Goal: Task Accomplishment & Management: Use online tool/utility

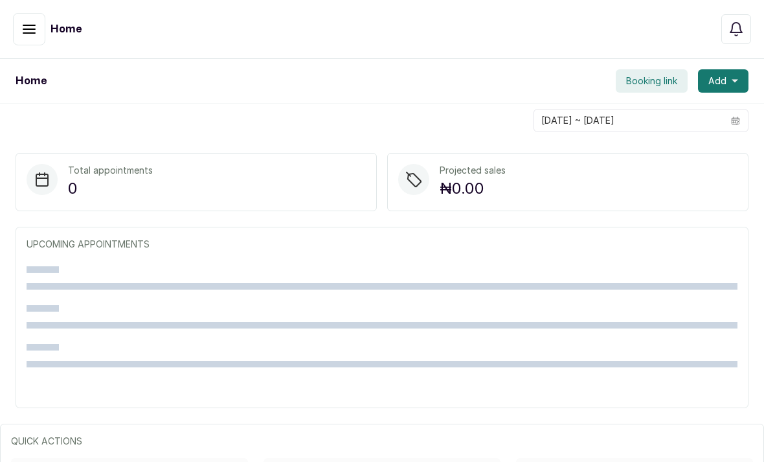
click at [56, 94] on div "Home Booking link Add" at bounding box center [382, 81] width 764 height 45
click at [27, 28] on icon "button" at bounding box center [29, 29] width 16 height 16
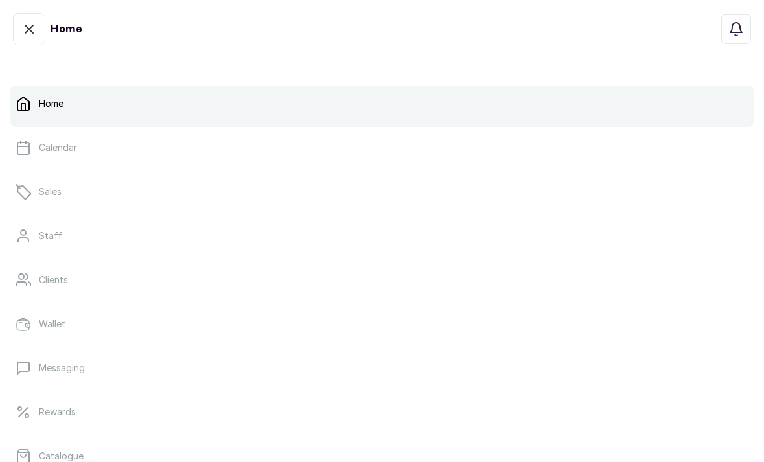
click at [60, 136] on link "Calendar" at bounding box center [381, 147] width 743 height 36
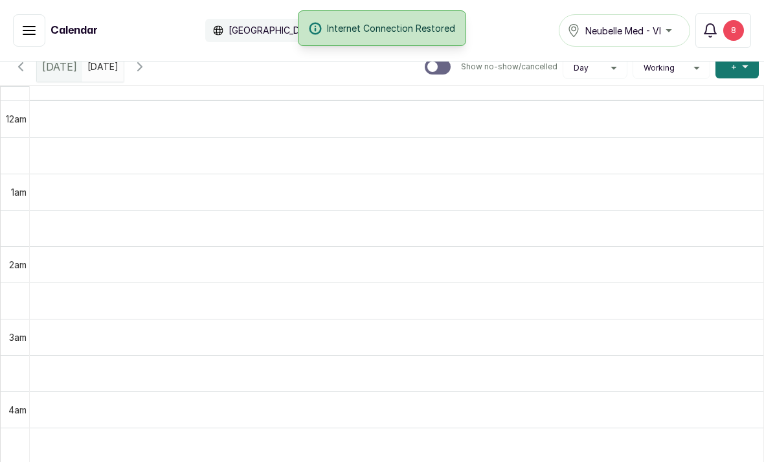
scroll to position [436, 0]
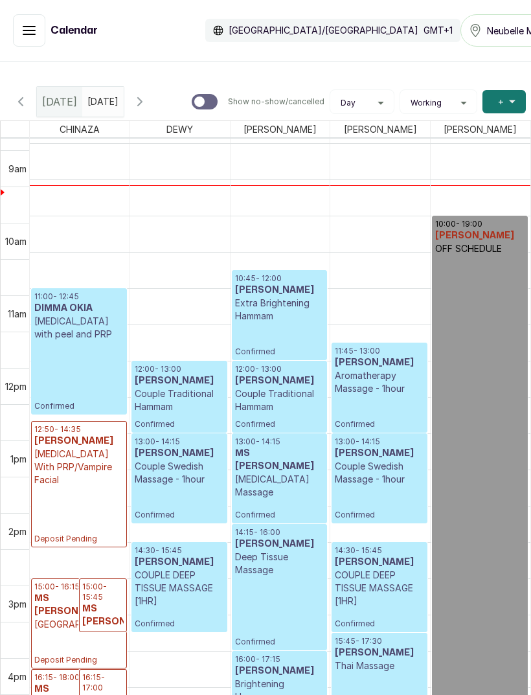
scroll to position [641, 0]
